Goal: Find specific page/section: Find specific page/section

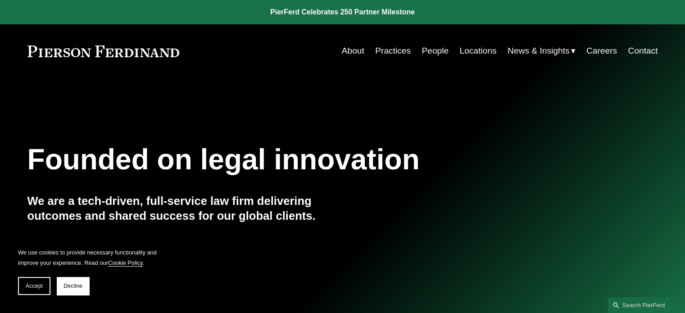
click at [356, 48] on link "About" at bounding box center [353, 50] width 23 height 17
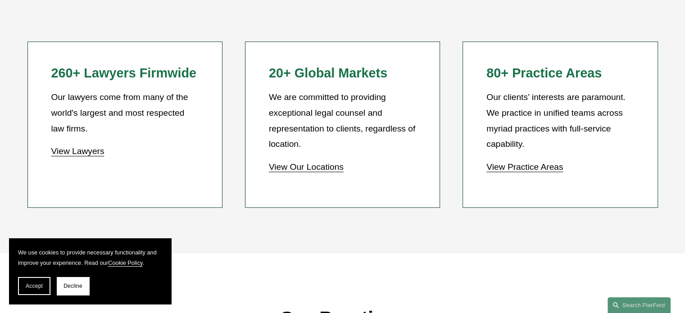
scroll to position [855, 0]
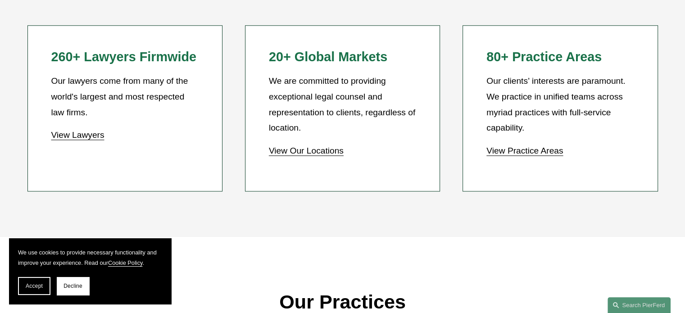
click at [312, 153] on link "View Our Locations" at bounding box center [306, 150] width 75 height 9
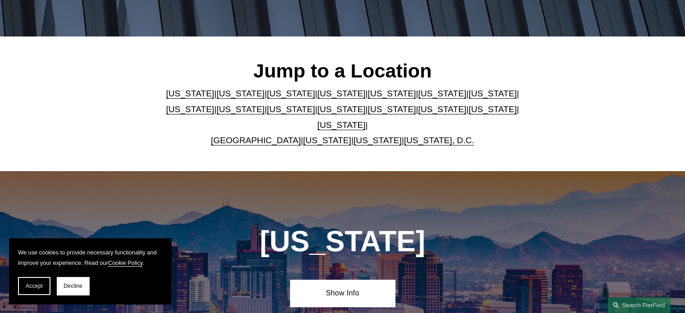
scroll to position [225, 0]
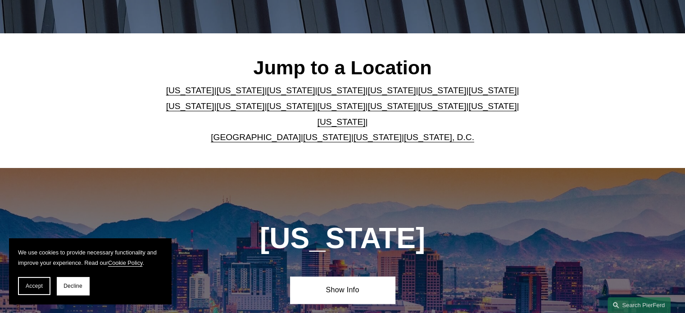
click at [468, 93] on link "Illinois" at bounding box center [492, 90] width 48 height 9
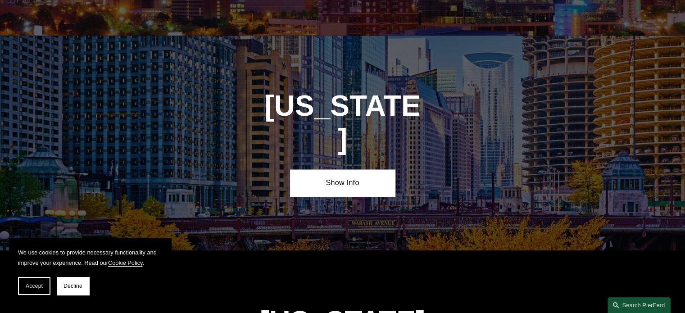
scroll to position [1524, 0]
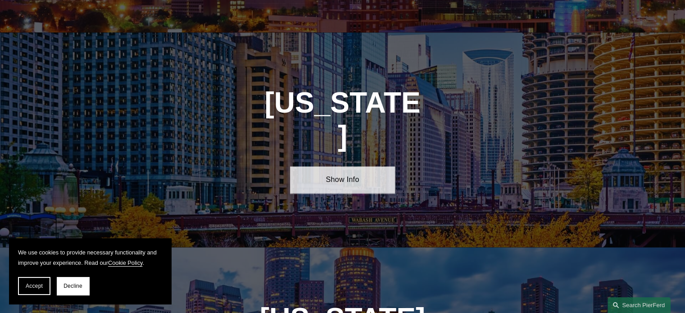
click at [366, 166] on link "Show Info" at bounding box center [342, 179] width 105 height 27
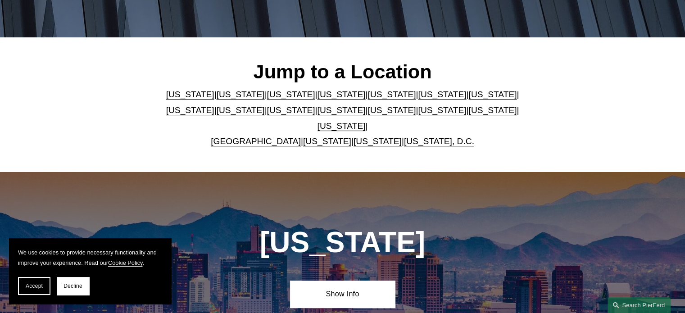
scroll to position [173, 0]
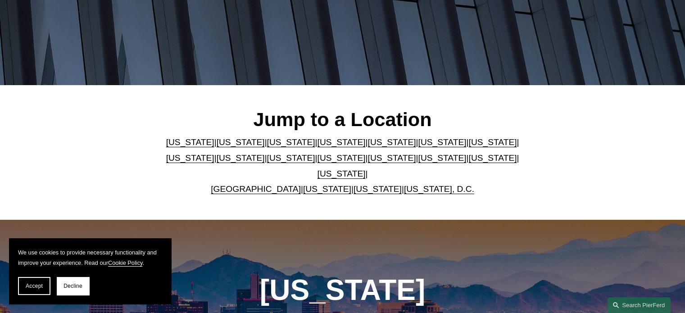
click at [257, 184] on link "United Kingdom" at bounding box center [256, 188] width 90 height 9
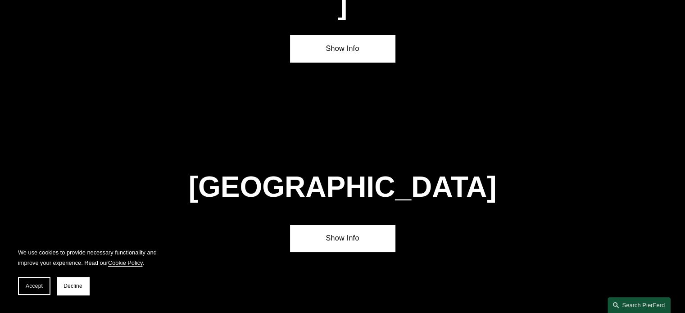
scroll to position [3385, 0]
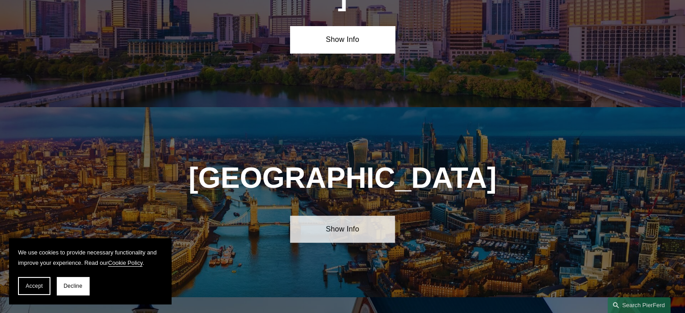
click at [328, 216] on link "Show Info" at bounding box center [342, 229] width 105 height 27
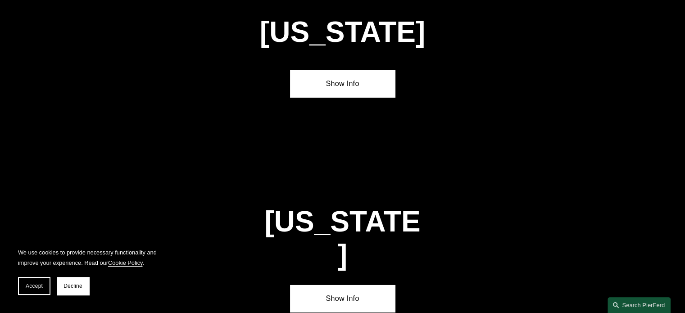
scroll to position [2755, 0]
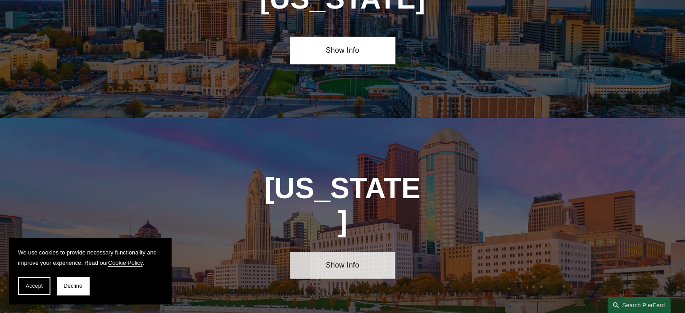
click at [352, 252] on link "Show Info" at bounding box center [342, 265] width 105 height 27
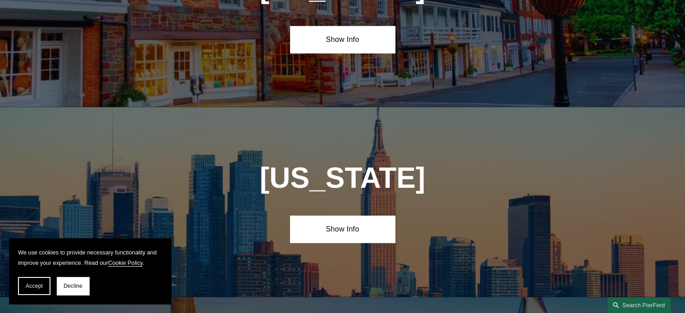
scroll to position [2350, 0]
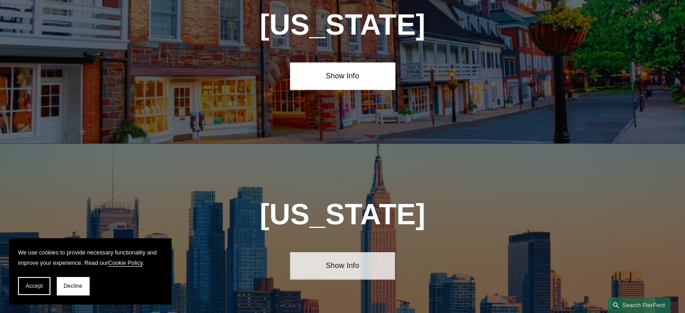
click at [361, 252] on link "Show Info" at bounding box center [342, 265] width 105 height 27
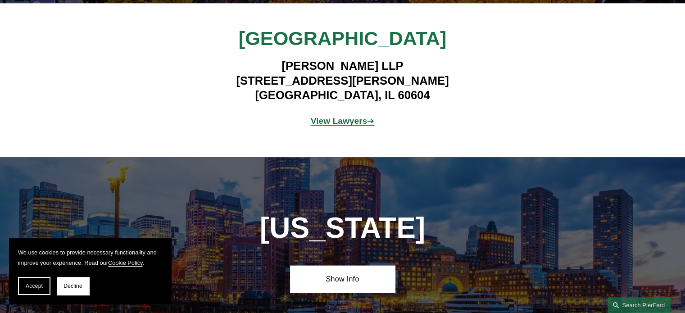
scroll to position [1765, 0]
